Goal: Transaction & Acquisition: Purchase product/service

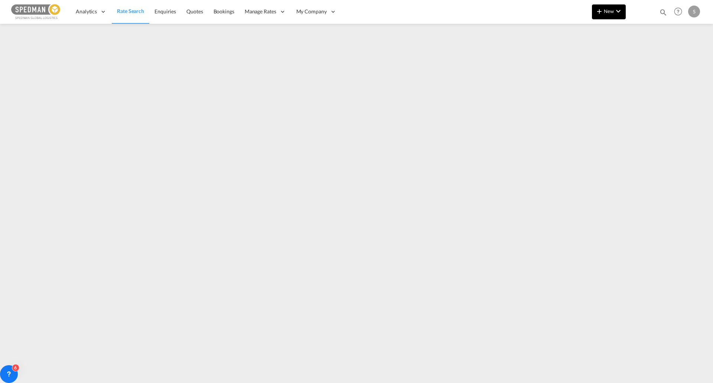
click at [617, 12] on md-icon "icon-chevron-down" at bounding box center [618, 11] width 9 height 9
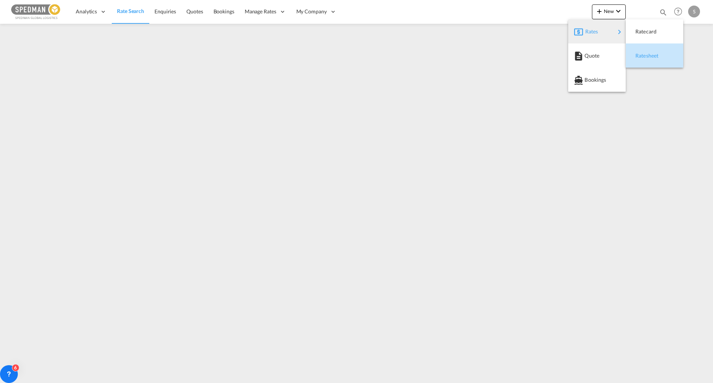
click at [649, 52] on div "Ratesheet" at bounding box center [648, 55] width 27 height 19
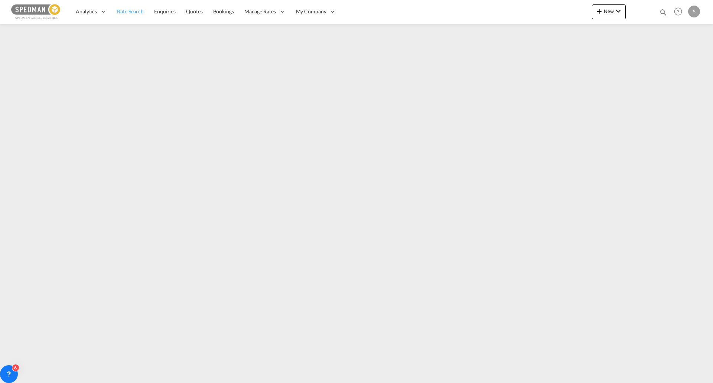
click at [123, 11] on span "Rate Search" at bounding box center [130, 11] width 27 height 6
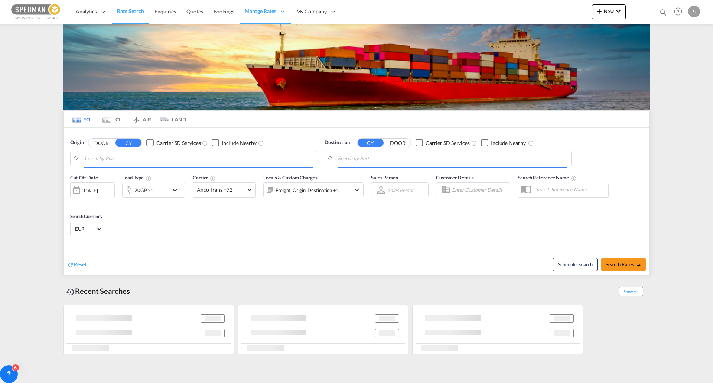
click at [191, 157] on body "Analytics Reports Dashboard Rate Search Enquiries Quotes Bookings" at bounding box center [356, 191] width 713 height 383
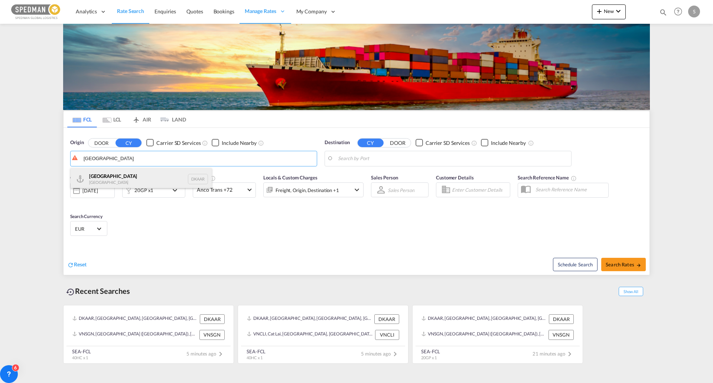
click at [106, 181] on div "Aarhus [GEOGRAPHIC_DATA] DKAAR" at bounding box center [141, 179] width 141 height 22
type input "[GEOGRAPHIC_DATA], [GEOGRAPHIC_DATA]"
click at [378, 156] on body "Analytics Reports Dashboard Rate Search Enquiries Quotes Bookings" at bounding box center [356, 191] width 713 height 383
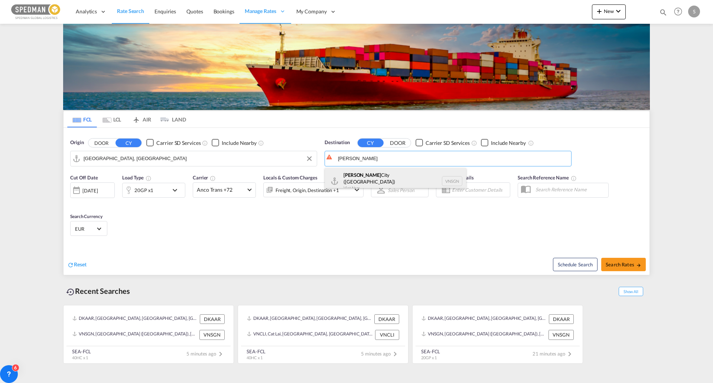
click at [382, 178] on div "[GEOGRAPHIC_DATA] ([GEOGRAPHIC_DATA]) [GEOGRAPHIC_DATA] VNSGN" at bounding box center [395, 181] width 141 height 27
type input "Ho Chi Minh City ([GEOGRAPHIC_DATA]), VNSGN"
click at [159, 190] on div "20GP x1" at bounding box center [146, 190] width 46 height 15
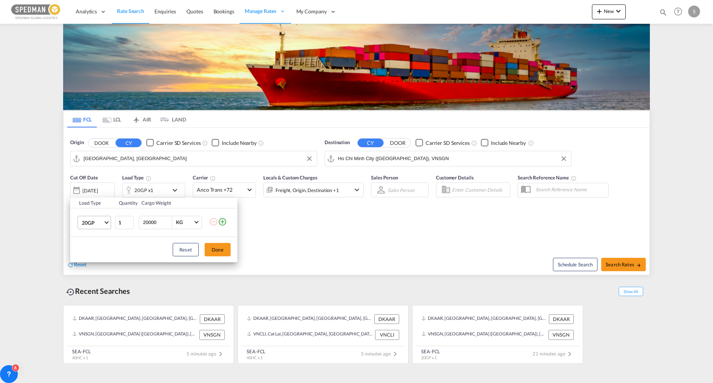
click at [108, 219] on md-select-value "20GP" at bounding box center [96, 222] width 30 height 13
click at [100, 241] on md-option "40GP" at bounding box center [101, 240] width 50 height 18
click at [209, 245] on button "Done" at bounding box center [218, 249] width 26 height 13
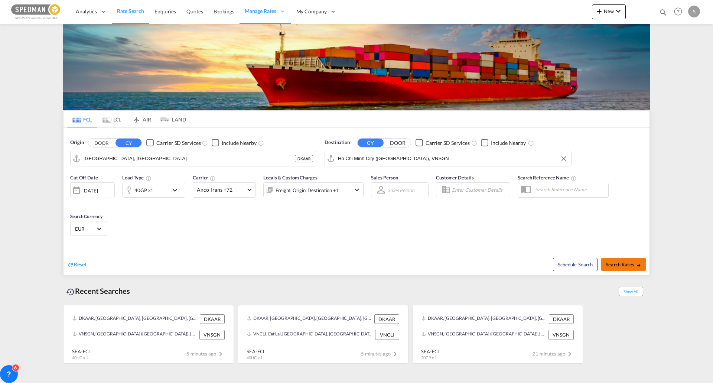
click at [621, 262] on span "Search Rates" at bounding box center [624, 264] width 36 height 6
type input "DKAAR to VNSGN / [DATE]"
